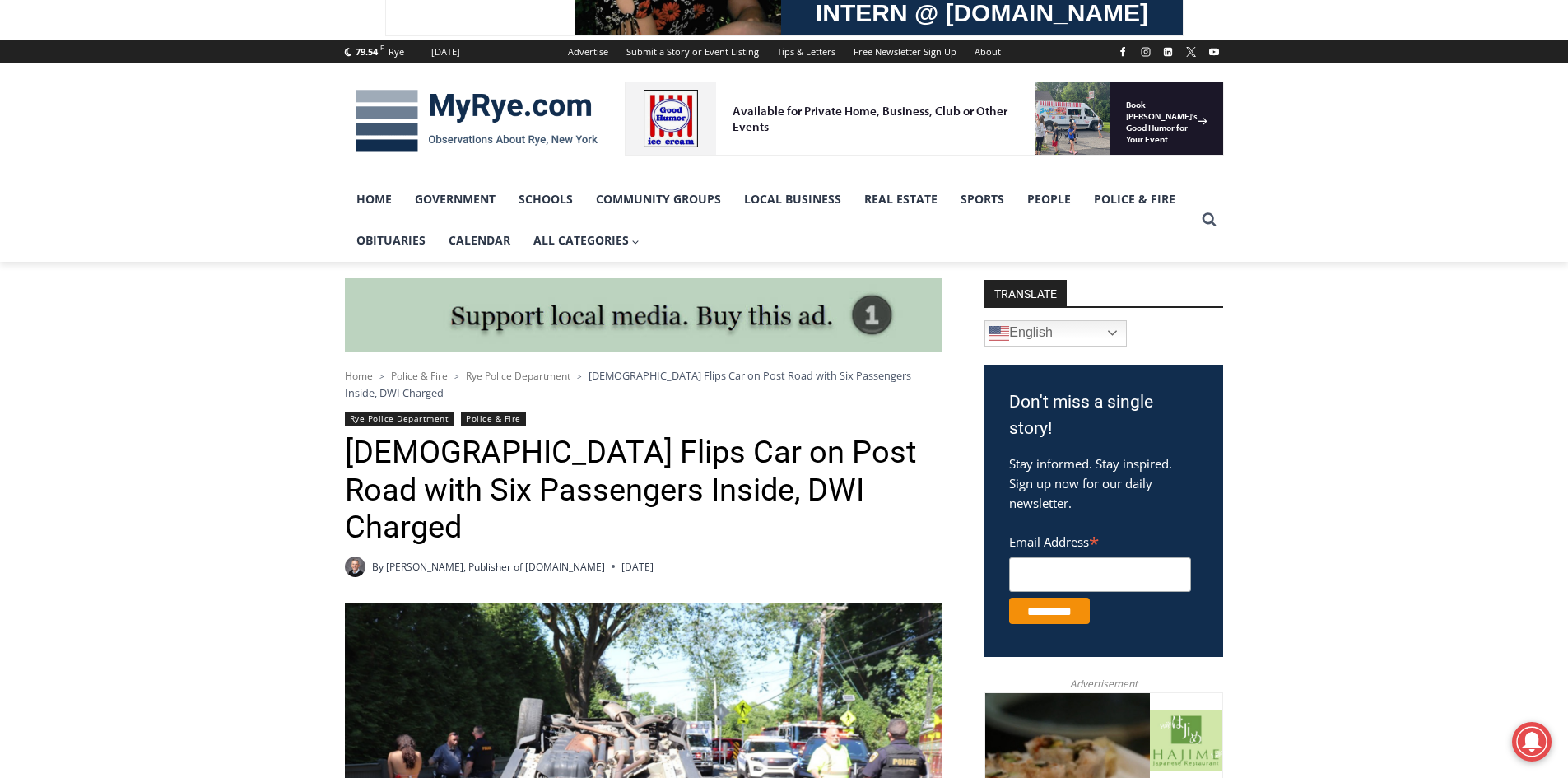
scroll to position [164, 0]
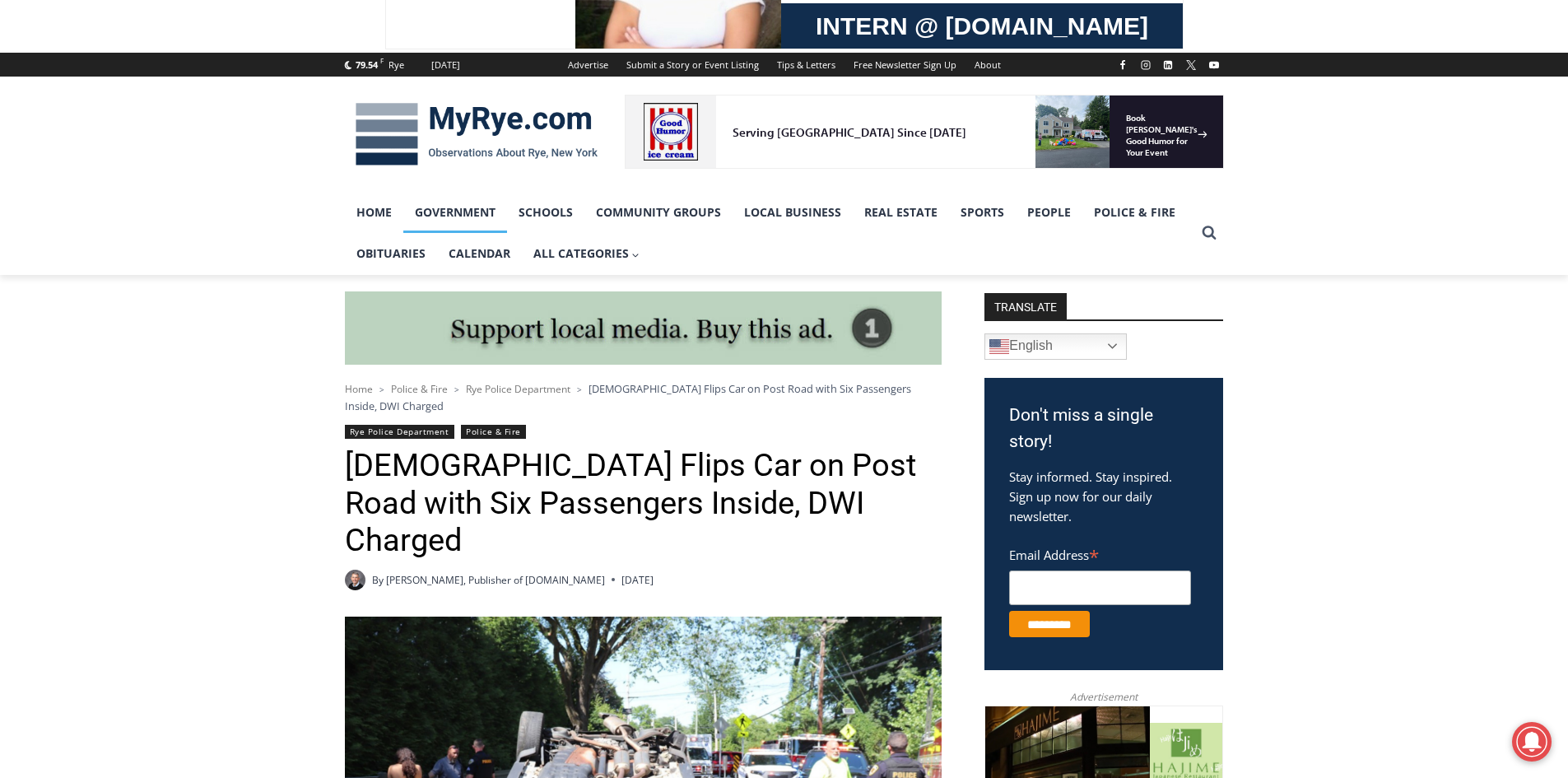
click at [450, 208] on link "Government" at bounding box center [455, 212] width 104 height 42
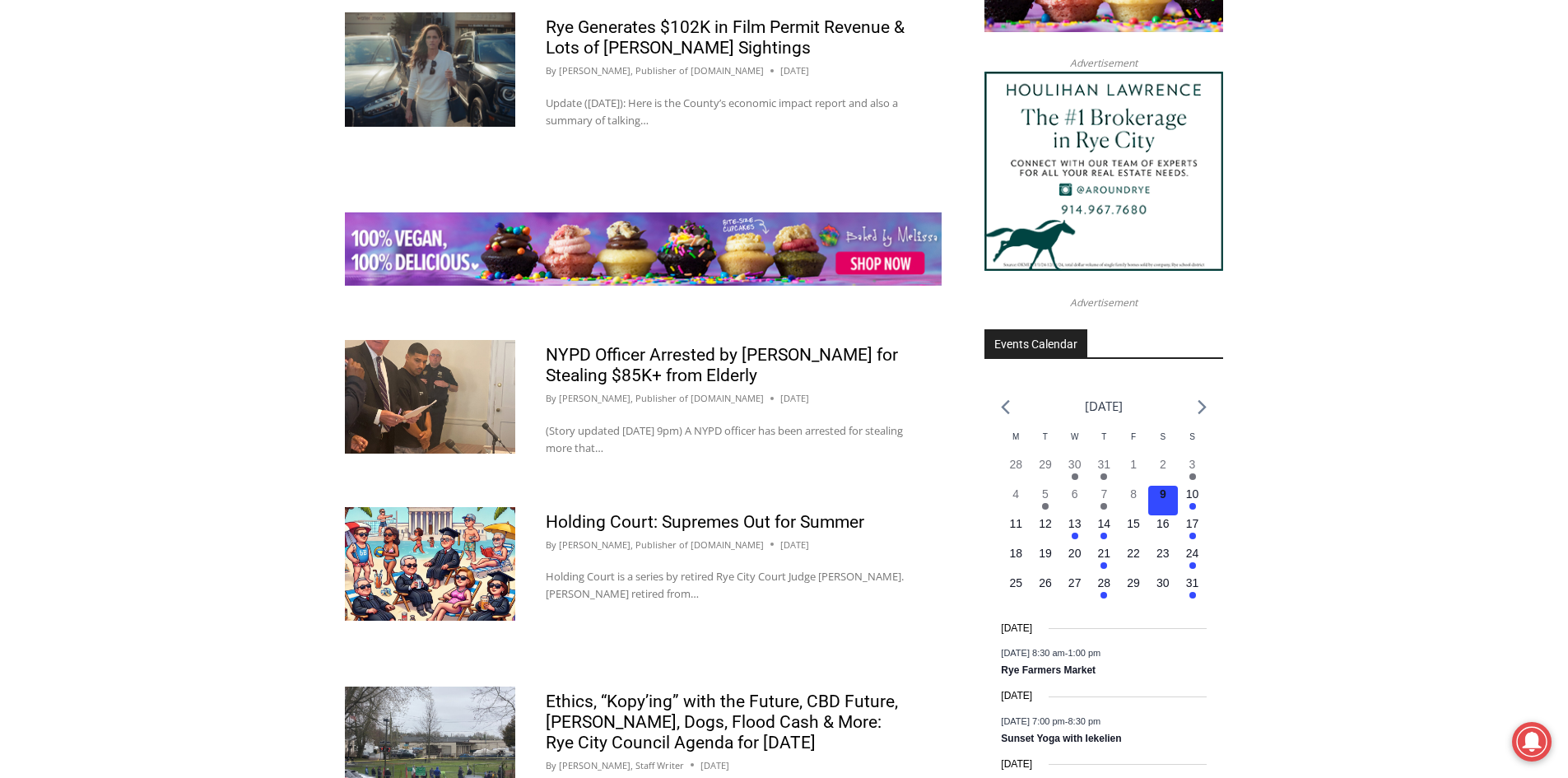
scroll to position [1811, 0]
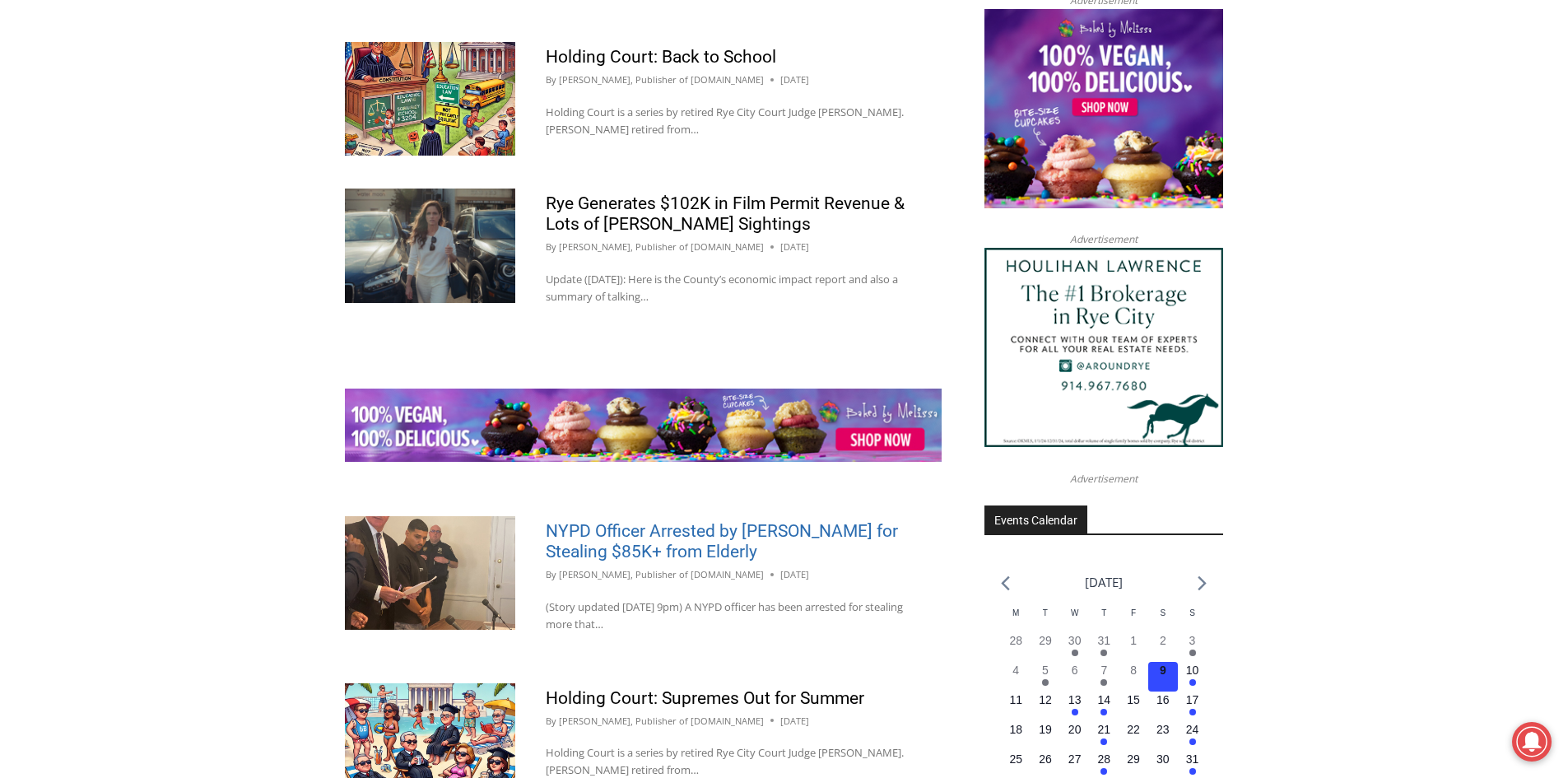
click at [646, 527] on link "NYPD Officer Arrested by Rye PD for Stealing $85K+ from Elderly" at bounding box center [722, 541] width 352 height 41
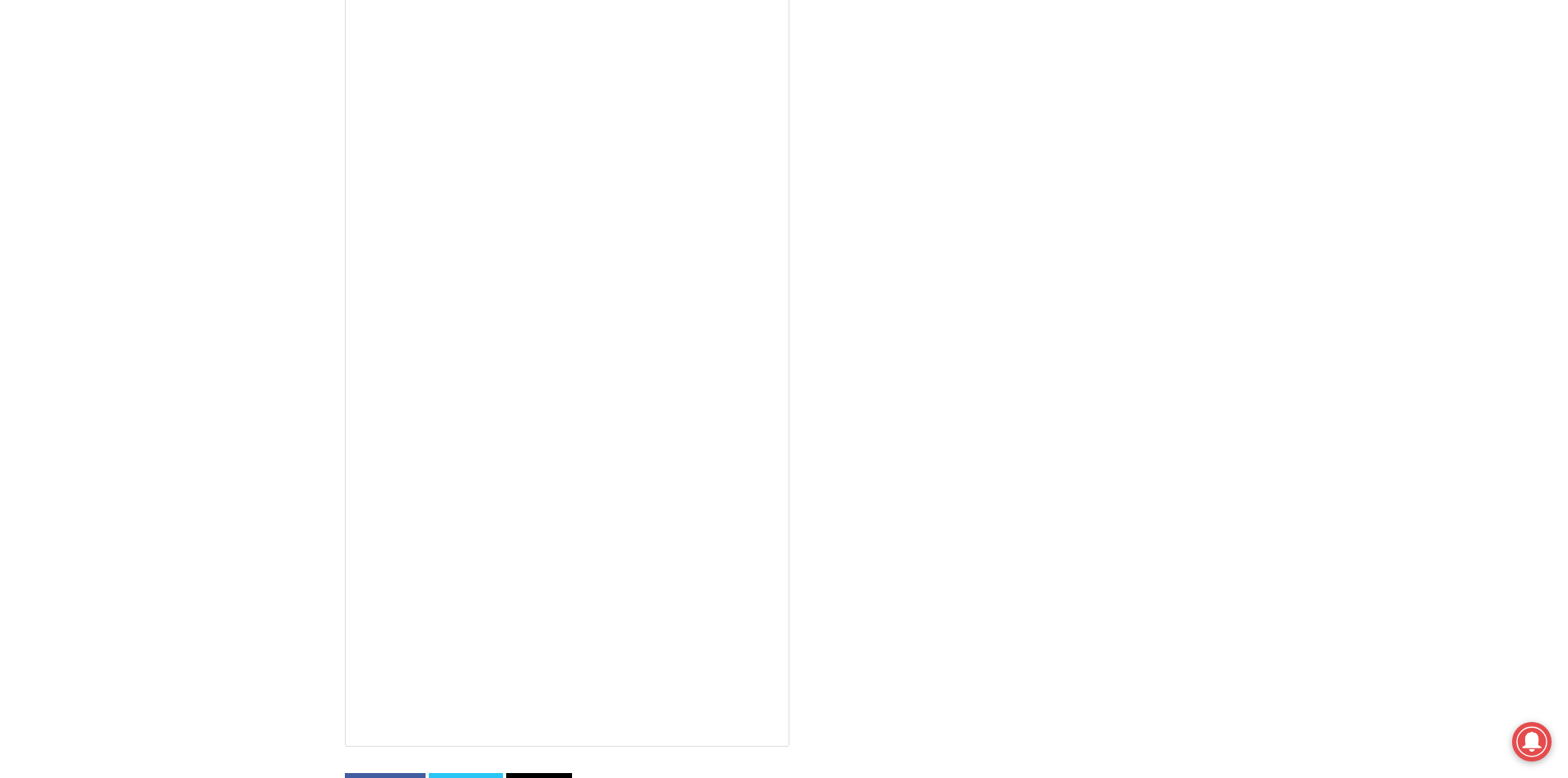
scroll to position [3703, 0]
